Goal: Use online tool/utility: Utilize a website feature to perform a specific function

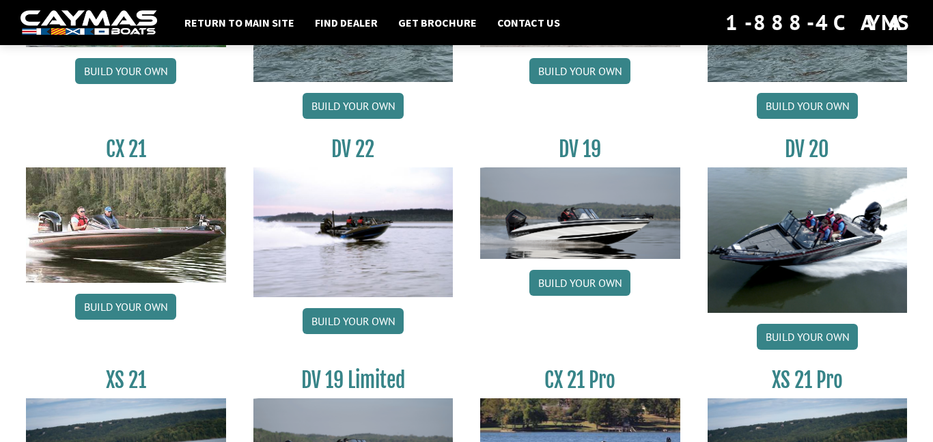
scroll to position [1729, 0]
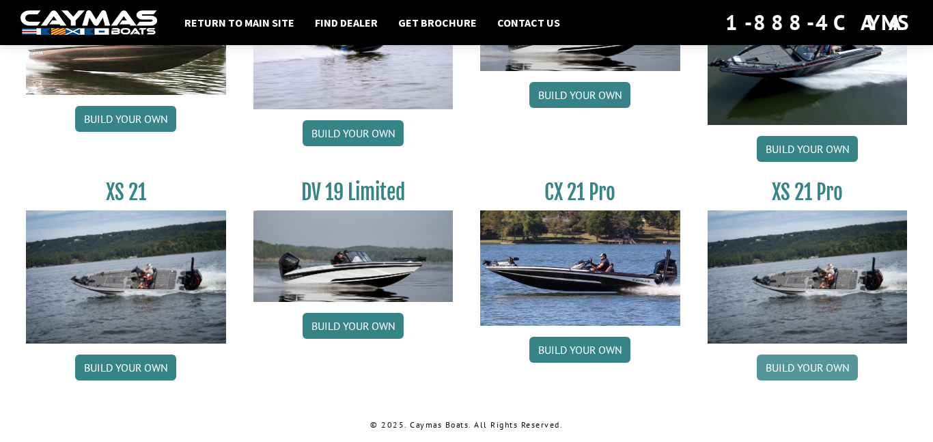
click at [765, 363] on link "Build your own" at bounding box center [807, 367] width 101 height 26
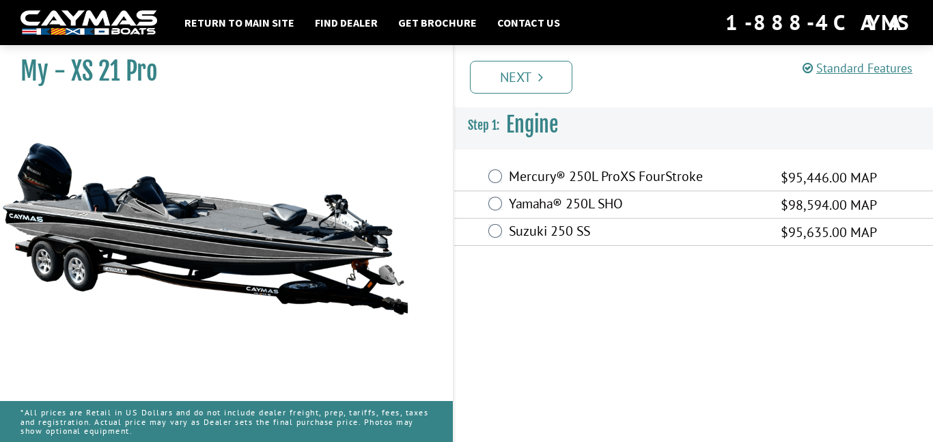
click at [623, 180] on label "Mercury® 250L ProXS FourStroke" at bounding box center [636, 178] width 255 height 20
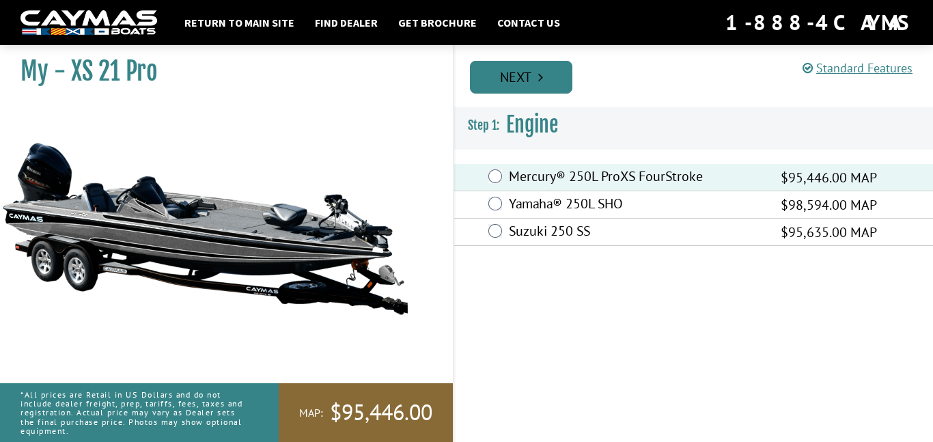
click at [542, 89] on link "Next" at bounding box center [521, 77] width 102 height 33
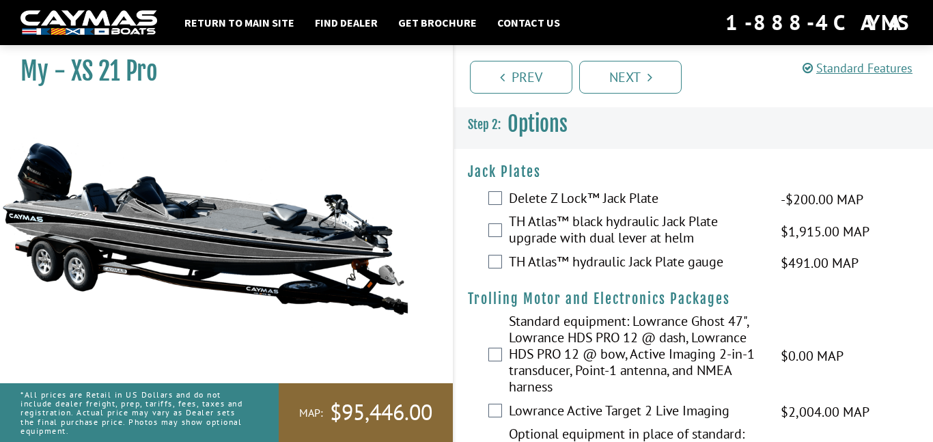
click at [509, 238] on label "TH Atlas™ black hydraulic Jack Plate upgrade with dual lever at helm" at bounding box center [636, 231] width 255 height 36
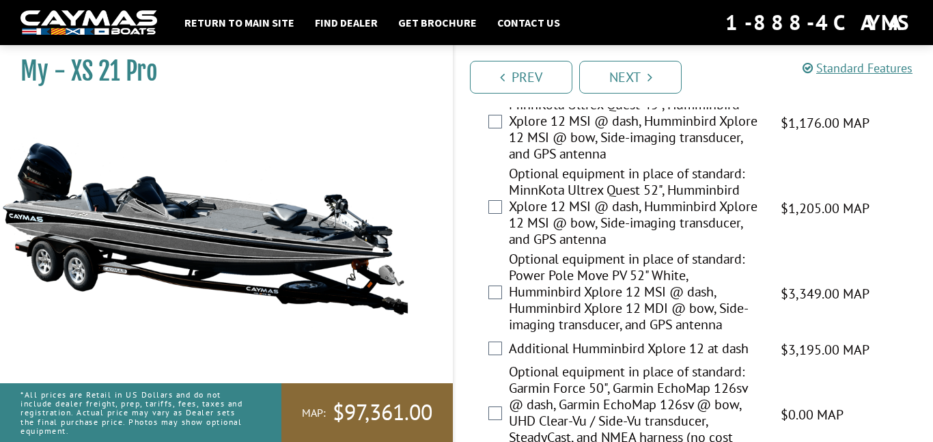
scroll to position [456, 0]
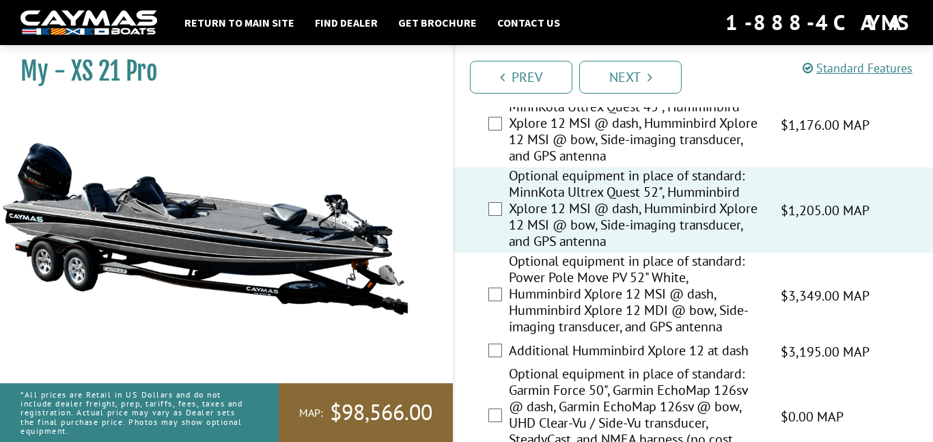
click at [501, 300] on div "Optional equipment in place of standard: Power Pole Move PV 52" White, Humminbi…" at bounding box center [693, 295] width 479 height 85
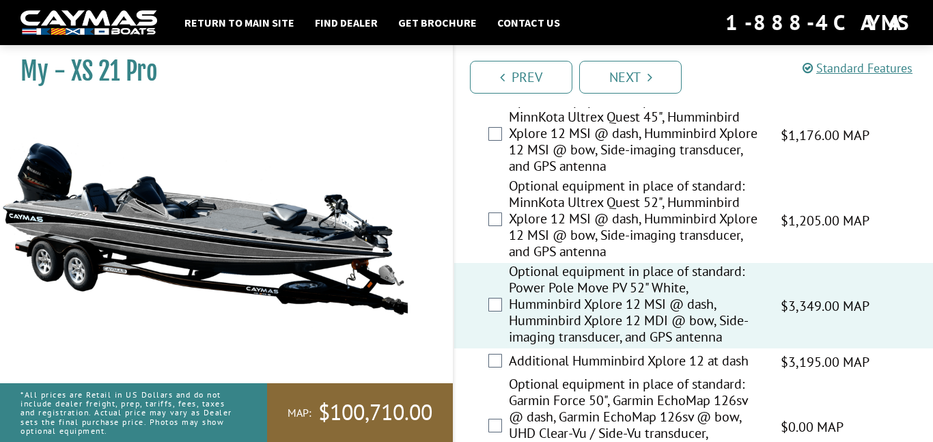
scroll to position [448, 0]
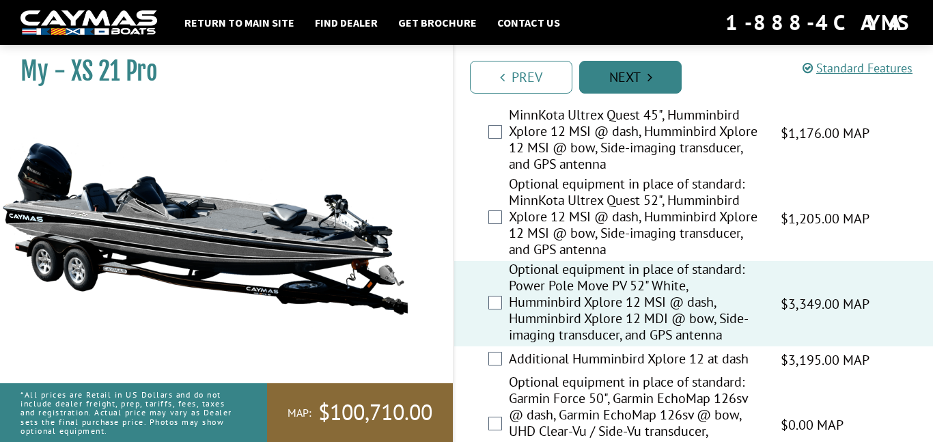
click at [649, 71] on icon "Pagination" at bounding box center [649, 77] width 5 height 14
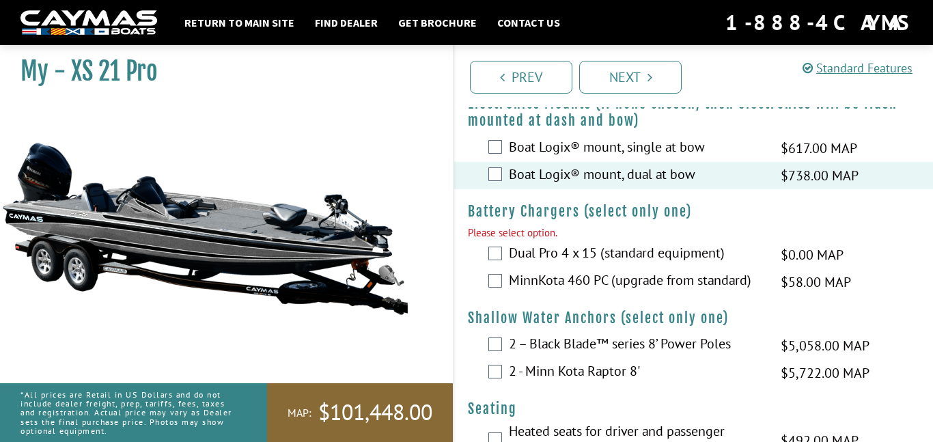
scroll to position [1047, 0]
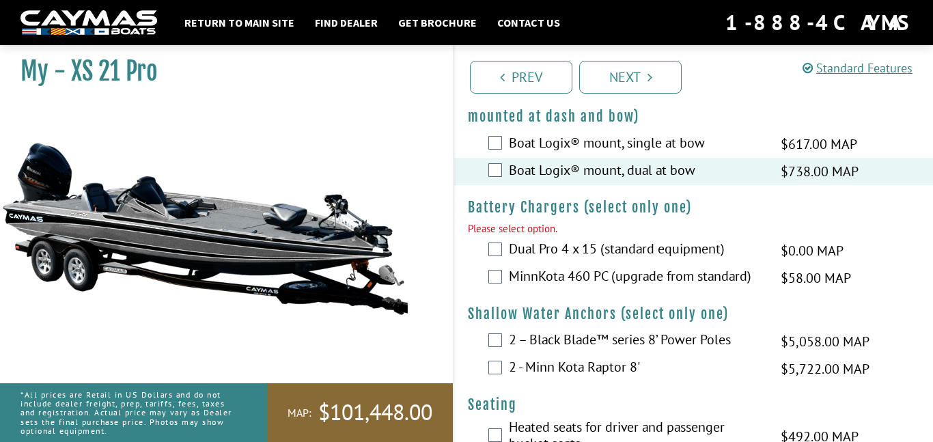
click at [503, 290] on div "MinnKota 460 PC (upgrade from standard) $58.00 MAP $69.00 MSRP" at bounding box center [693, 277] width 479 height 27
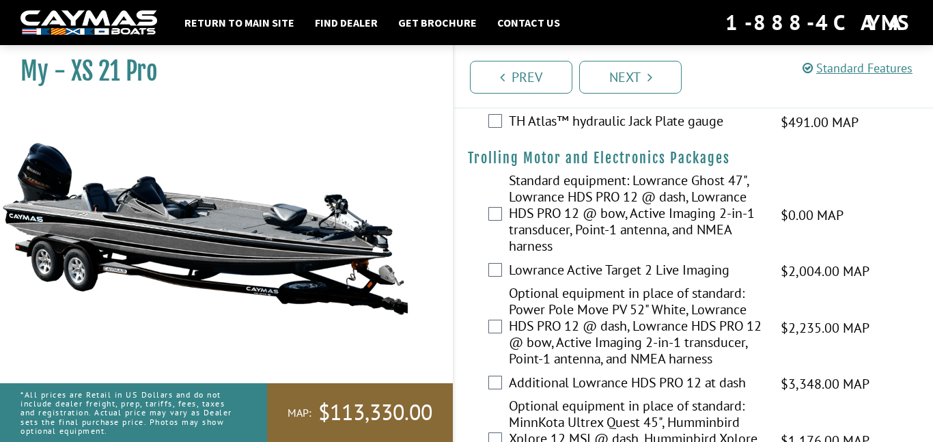
scroll to position [0, 0]
